Goal: Obtain resource: Download file/media

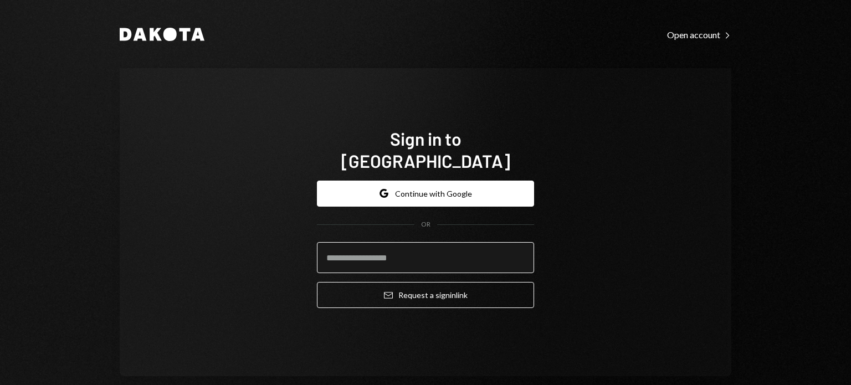
click at [390, 248] on input "email" at bounding box center [425, 257] width 217 height 31
type input "**********"
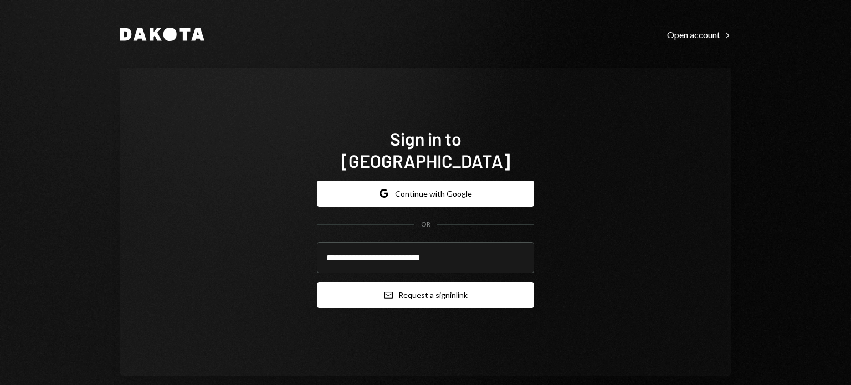
click at [385, 282] on button "Email Request a sign in link" at bounding box center [425, 295] width 217 height 26
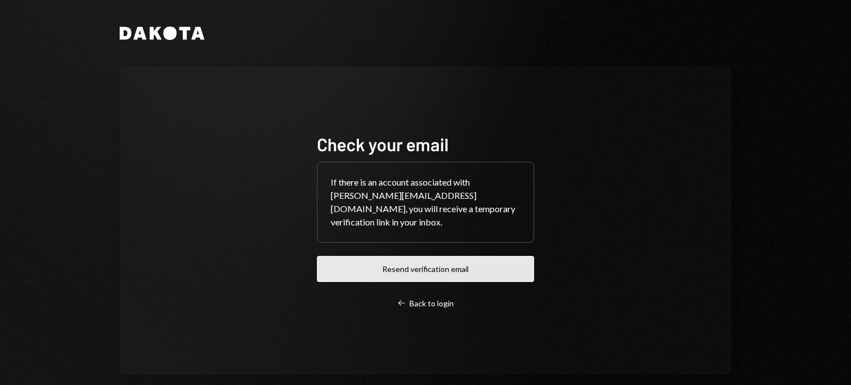
click at [430, 263] on button "Resend verification email" at bounding box center [425, 269] width 217 height 26
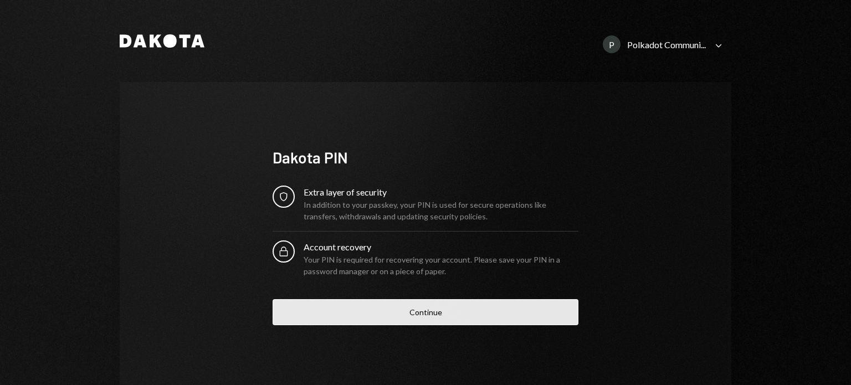
click at [412, 303] on button "Continue" at bounding box center [426, 312] width 306 height 26
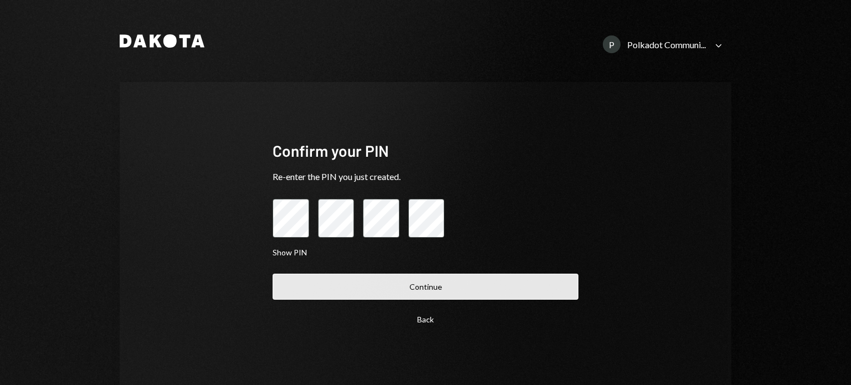
click at [441, 278] on button "Continue" at bounding box center [426, 287] width 306 height 26
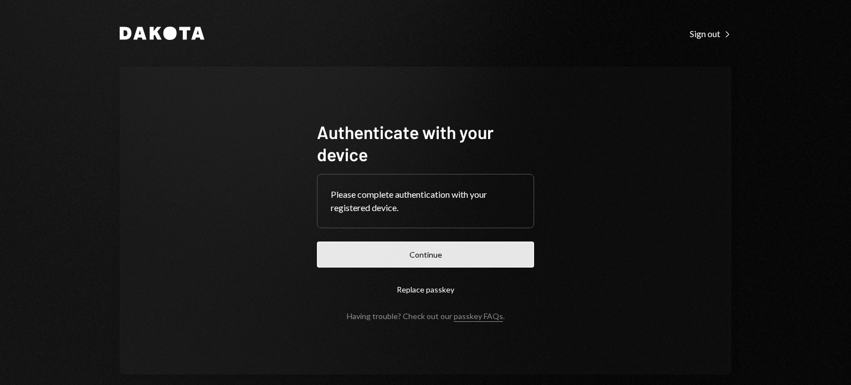
click at [439, 252] on button "Continue" at bounding box center [425, 255] width 217 height 26
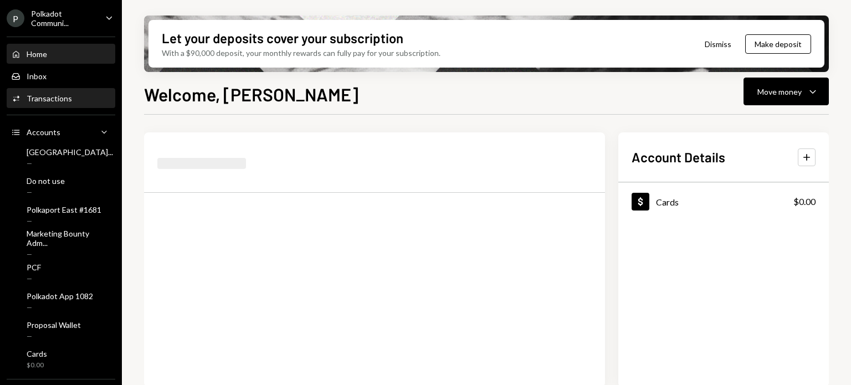
click at [50, 99] on div "Transactions" at bounding box center [49, 98] width 45 height 9
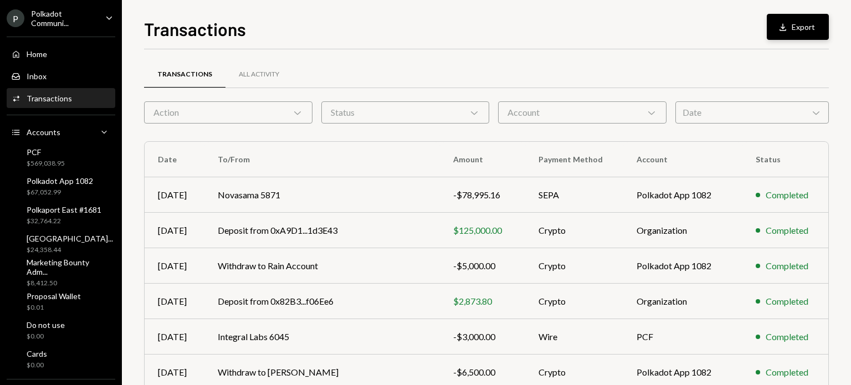
click at [801, 16] on button "Download Export" at bounding box center [798, 27] width 62 height 26
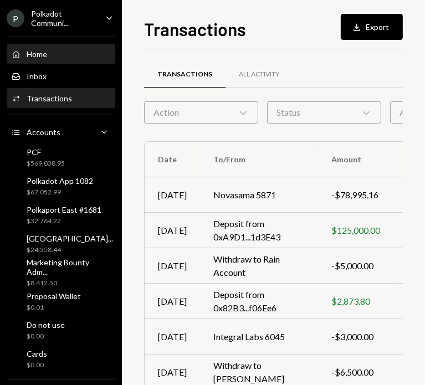
click at [51, 57] on div "Home Home" at bounding box center [61, 54] width 100 height 10
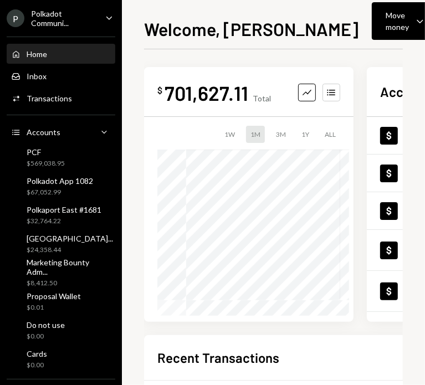
click at [47, 18] on div "Polkadot Communi..." at bounding box center [63, 18] width 65 height 19
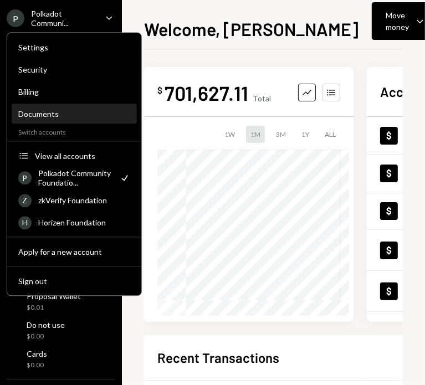
click at [54, 119] on div "Documents" at bounding box center [74, 114] width 112 height 19
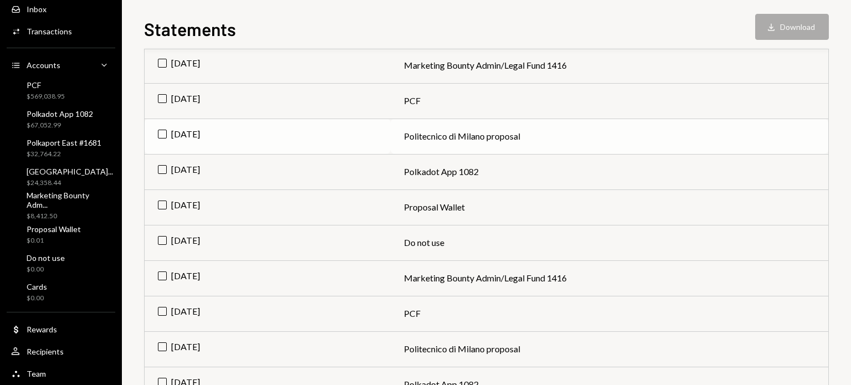
scroll to position [203, 0]
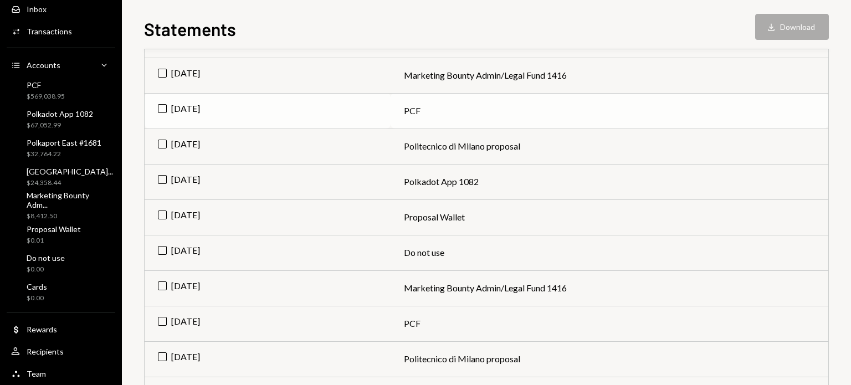
click at [161, 108] on td "[DATE]" at bounding box center [268, 110] width 246 height 35
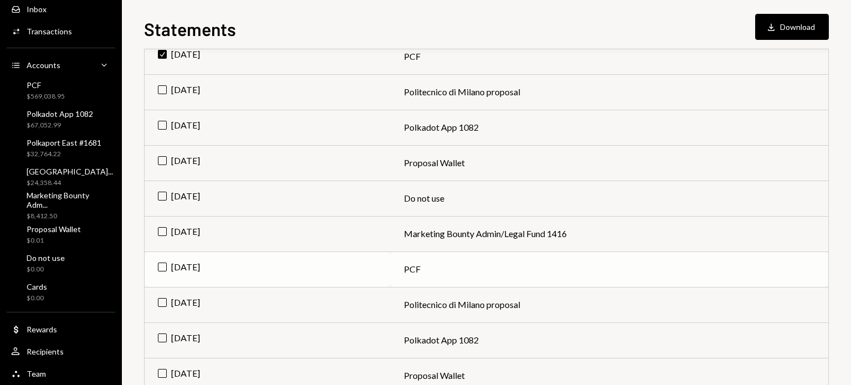
click at [162, 264] on td "[DATE]" at bounding box center [268, 269] width 246 height 35
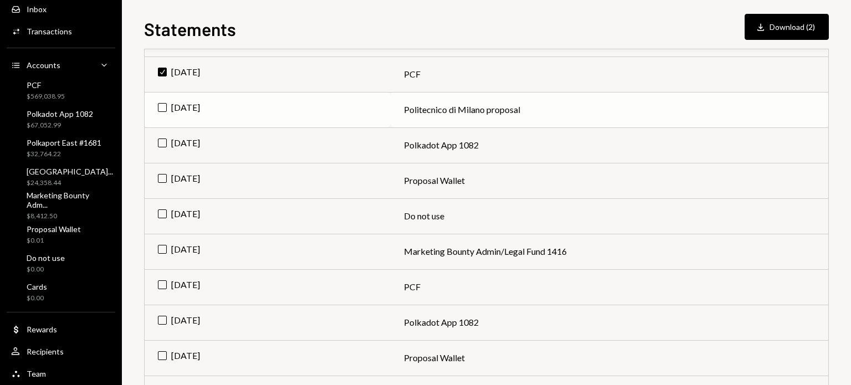
scroll to position [454, 0]
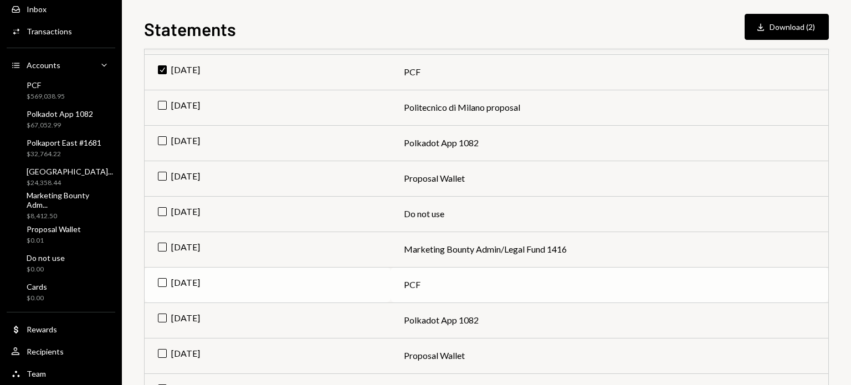
click at [160, 279] on td "[DATE]" at bounding box center [268, 284] width 246 height 35
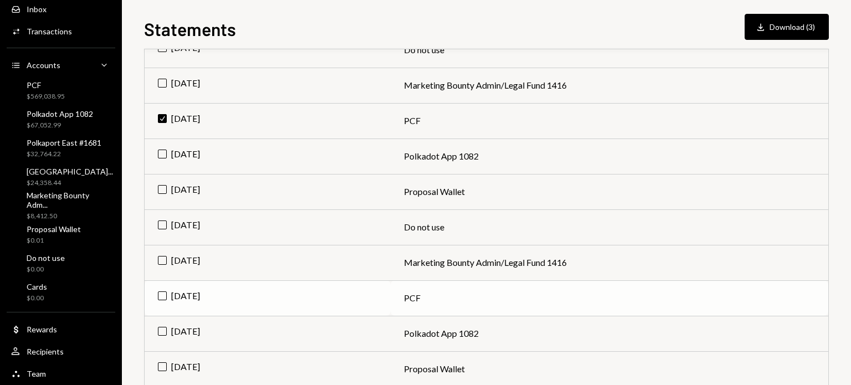
click at [162, 297] on td "[DATE]" at bounding box center [268, 297] width 246 height 35
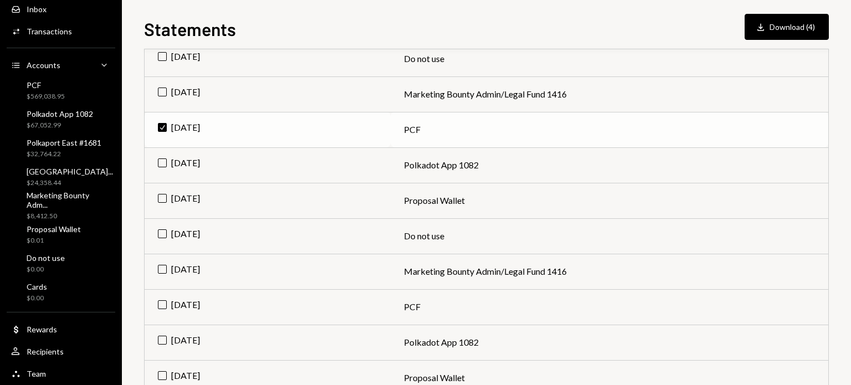
scroll to position [791, 0]
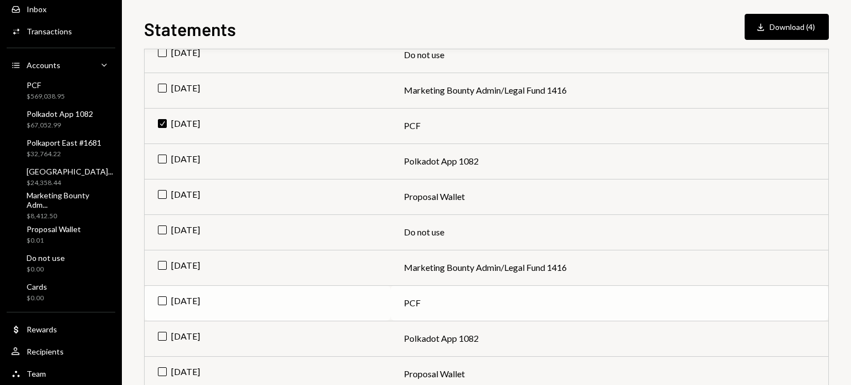
click at [157, 294] on td "[DATE]" at bounding box center [268, 302] width 246 height 35
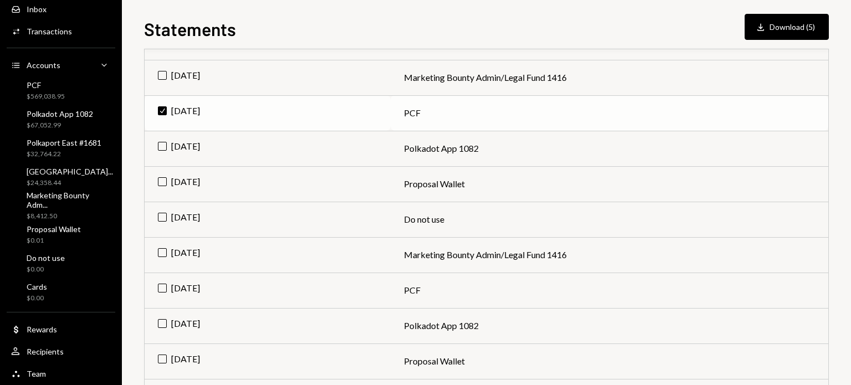
scroll to position [982, 0]
click at [164, 287] on td "[DATE]" at bounding box center [268, 289] width 246 height 35
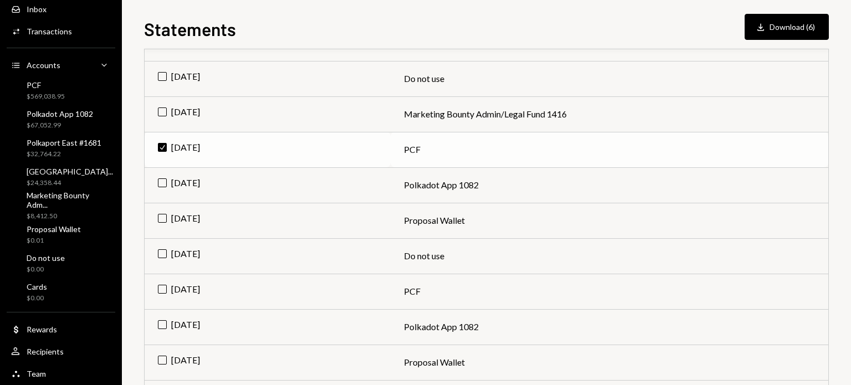
scroll to position [1162, 0]
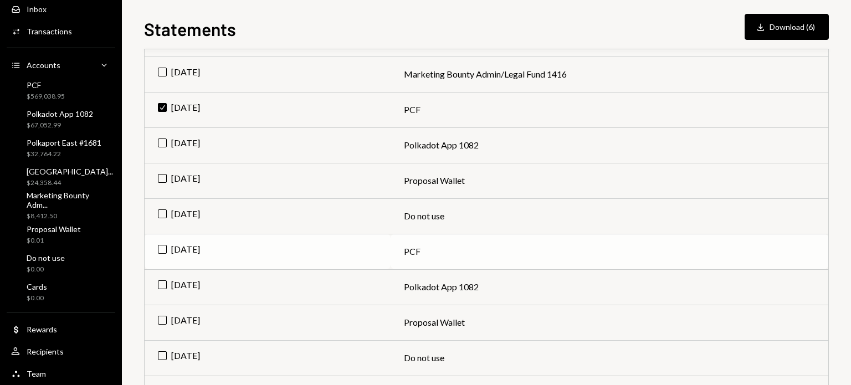
click at [164, 248] on td "[DATE]" at bounding box center [268, 251] width 246 height 35
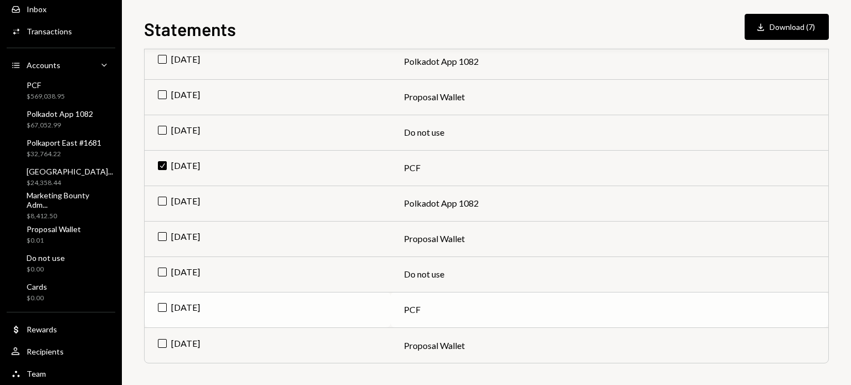
click at [165, 308] on td "[DATE]" at bounding box center [268, 309] width 246 height 35
click at [787, 26] on button "Download Download (8)" at bounding box center [787, 27] width 84 height 26
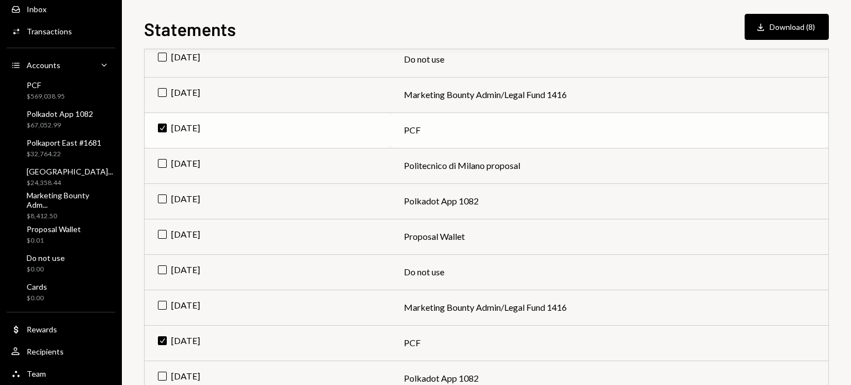
scroll to position [435, 0]
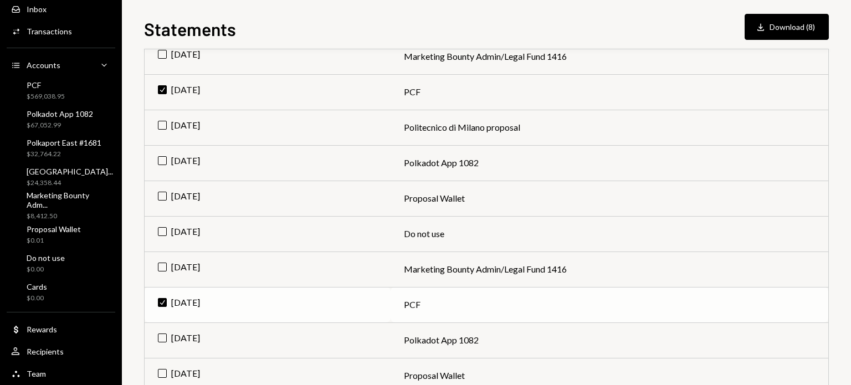
click at [391, 304] on td "PCF" at bounding box center [610, 304] width 438 height 35
click at [418, 305] on td "PCF" at bounding box center [610, 304] width 438 height 35
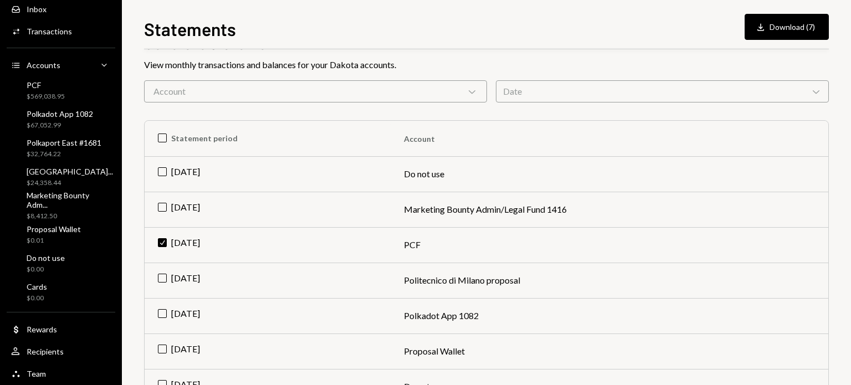
scroll to position [113, 0]
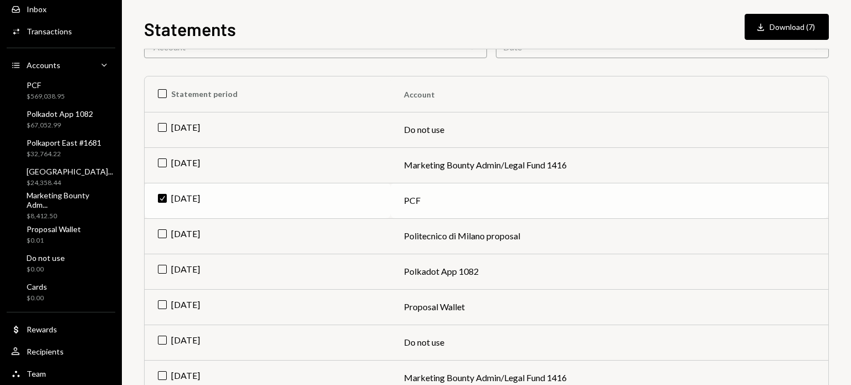
click at [165, 197] on td "Check [DATE]" at bounding box center [268, 200] width 246 height 35
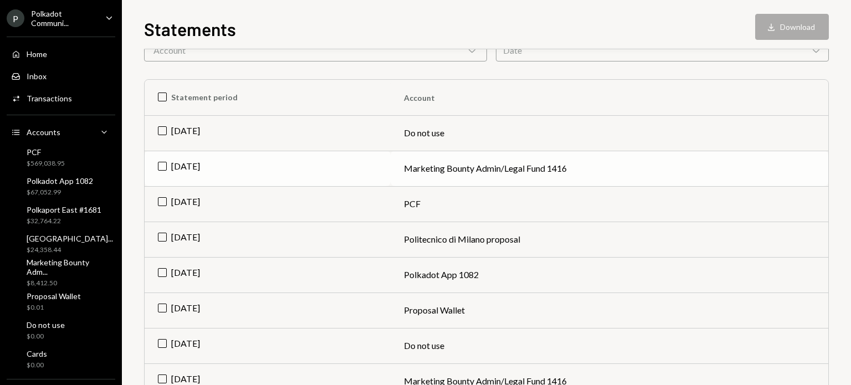
scroll to position [130, 0]
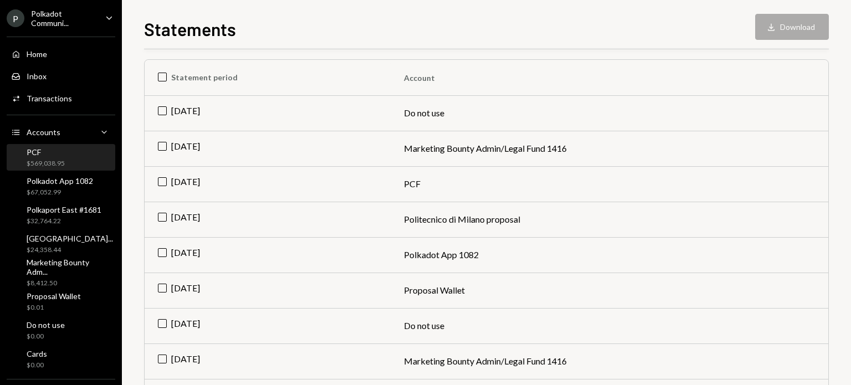
click at [63, 154] on div "PCF" at bounding box center [46, 151] width 38 height 9
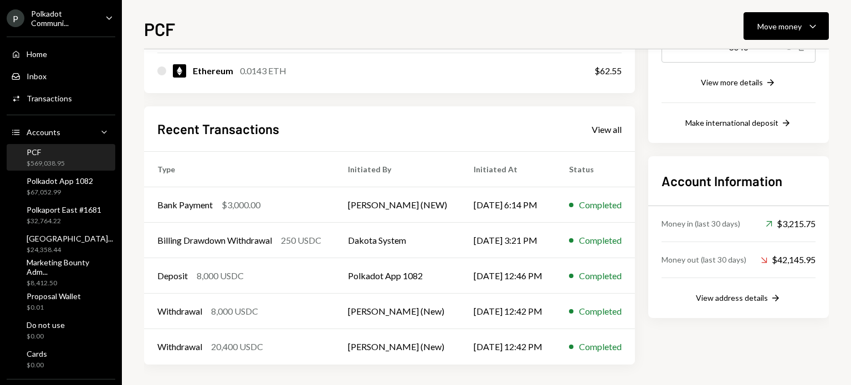
scroll to position [211, 0]
click at [604, 125] on div "View all" at bounding box center [607, 128] width 30 height 11
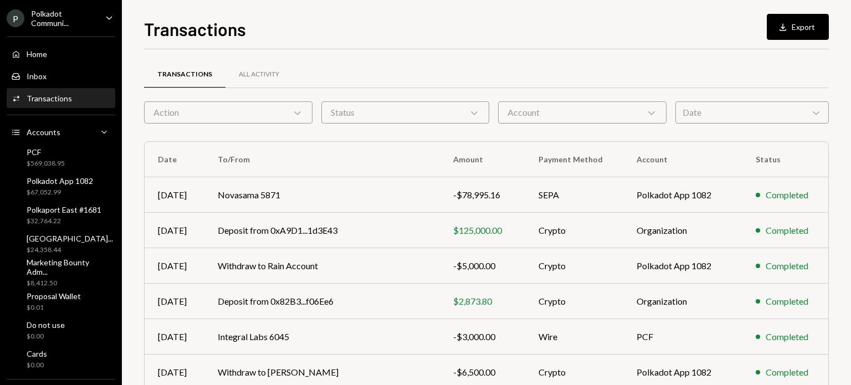
click at [604, 125] on div "Transactions All Activity Action Chevron Down Status Chevron Down Account Chevr…" at bounding box center [486, 323] width 685 height 512
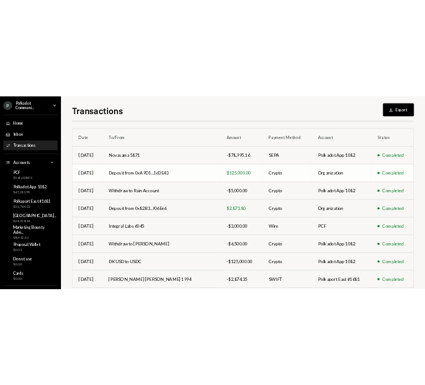
scroll to position [100, 0]
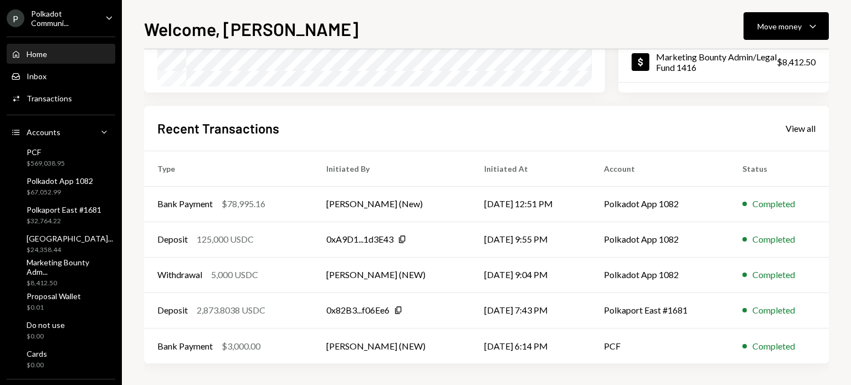
scroll to position [229, 0]
click at [793, 129] on div "View all" at bounding box center [801, 128] width 30 height 11
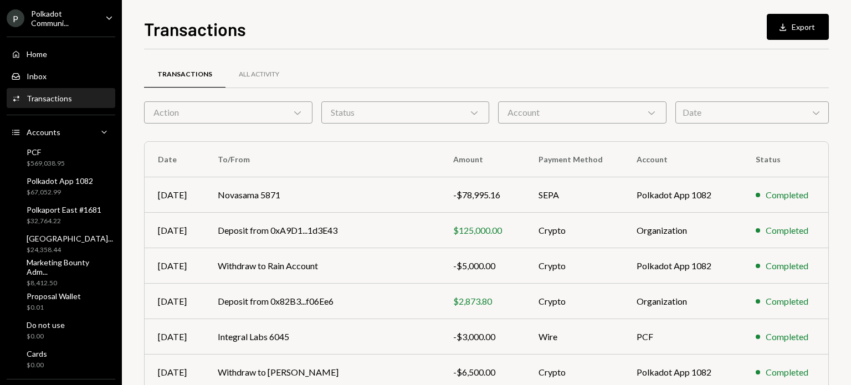
click at [367, 111] on div "Status Chevron Down" at bounding box center [405, 112] width 168 height 22
click at [577, 101] on div "Account Chevron Down" at bounding box center [582, 112] width 168 height 22
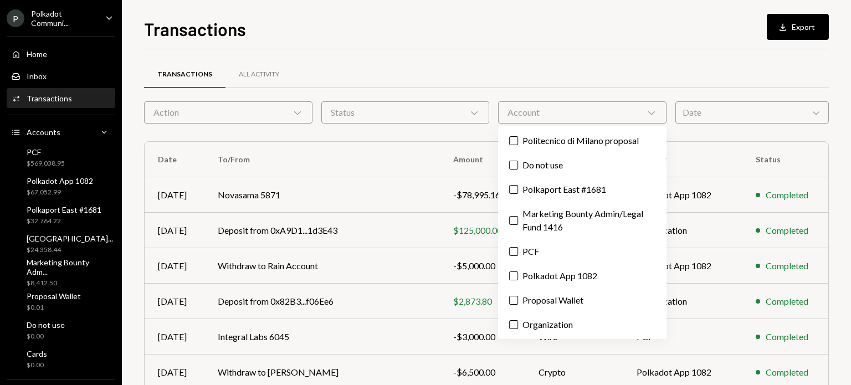
click at [412, 115] on div "Status Chevron Down" at bounding box center [405, 112] width 168 height 22
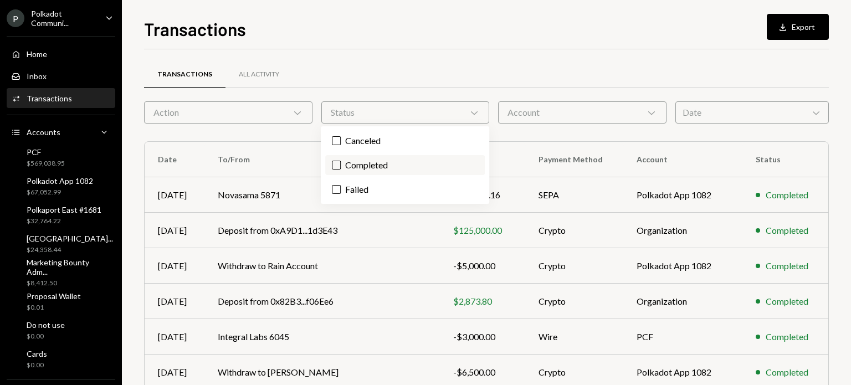
click at [359, 170] on label "Completed" at bounding box center [405, 165] width 160 height 20
click at [341, 170] on button "Completed" at bounding box center [336, 165] width 9 height 9
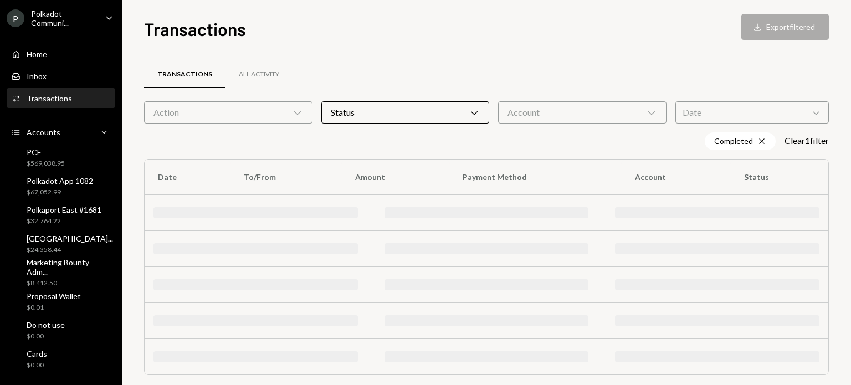
click at [540, 108] on div "Account Chevron Down" at bounding box center [582, 112] width 168 height 22
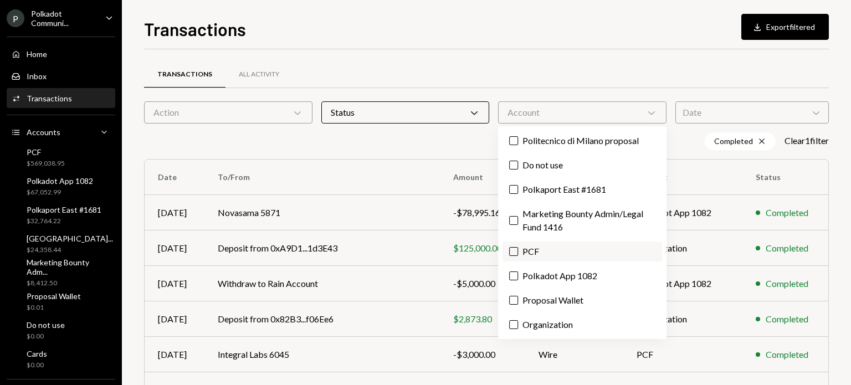
click at [534, 250] on label "PCF" at bounding box center [582, 252] width 159 height 20
click at [518, 250] on button "PCF" at bounding box center [513, 251] width 9 height 9
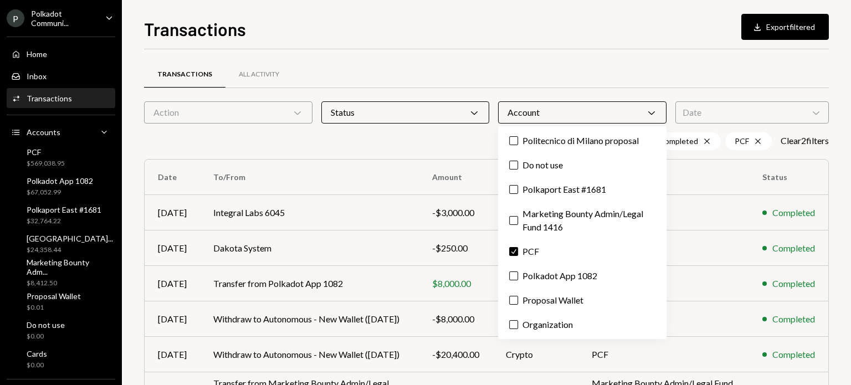
click at [508, 68] on div "Transactions All Activity" at bounding box center [486, 74] width 685 height 28
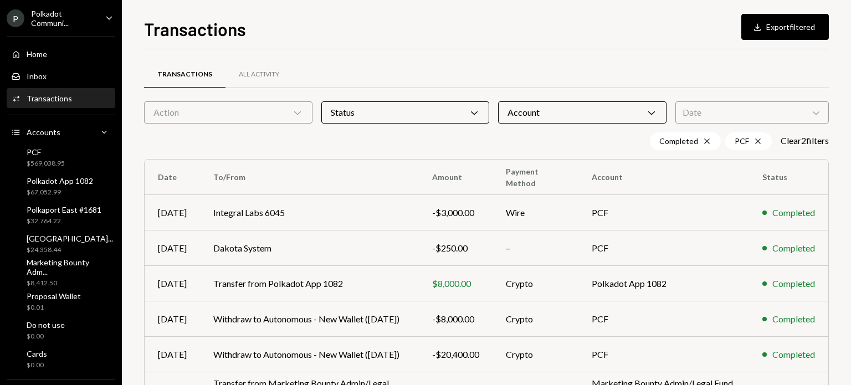
click at [555, 121] on div "Account Chevron Down" at bounding box center [582, 112] width 168 height 22
click at [647, 53] on div "Transactions All Activity Action Chevron Down Status Chevron Down Account Chevr…" at bounding box center [486, 322] width 685 height 547
click at [707, 113] on div "Date Chevron Down" at bounding box center [753, 112] width 154 height 22
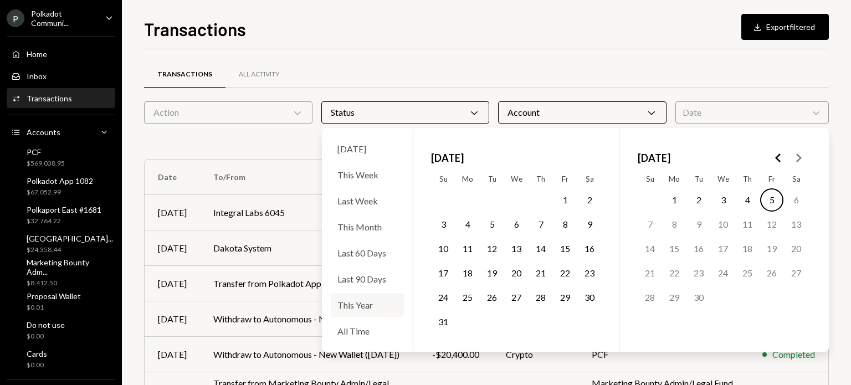
click at [355, 308] on div "This Year" at bounding box center [367, 305] width 73 height 24
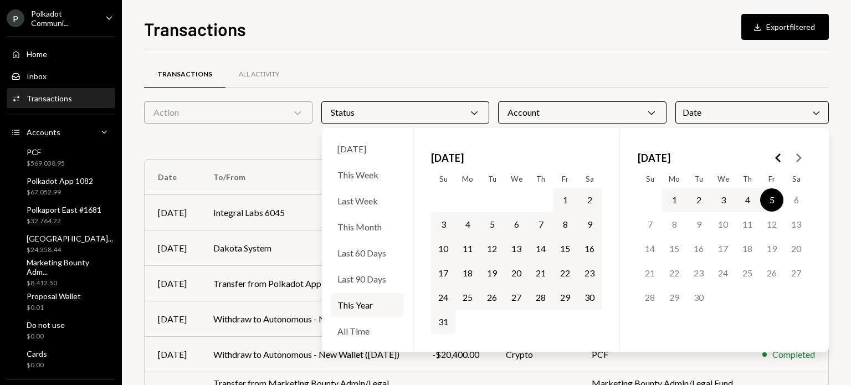
click at [530, 47] on div "Transactions Download Export filtered Transactions All Activity Action Chevron …" at bounding box center [486, 201] width 685 height 370
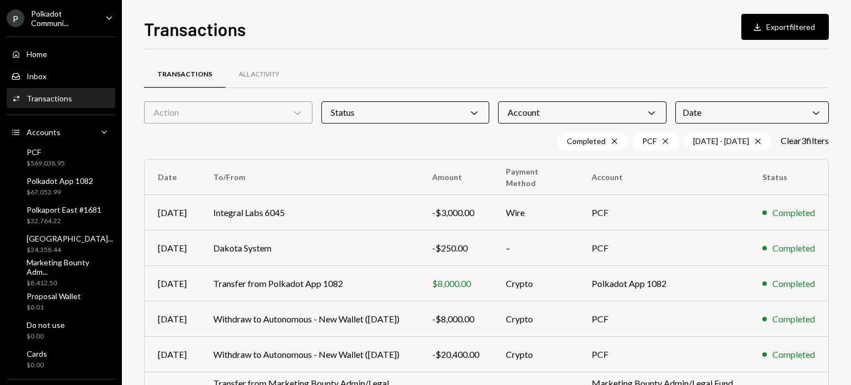
click at [237, 121] on div "Action Chevron Down" at bounding box center [228, 112] width 168 height 22
click at [385, 41] on div "Transactions Download Export filtered Transactions All Activity Action Chevron …" at bounding box center [486, 201] width 685 height 370
click at [783, 26] on button "Download Export filtered" at bounding box center [786, 27] width 88 height 26
